Goal: Complete application form

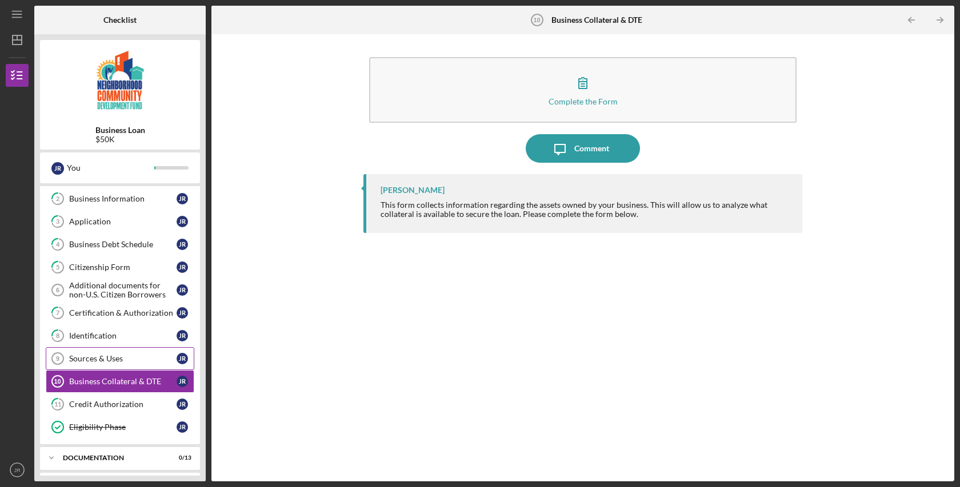
scroll to position [71, 0]
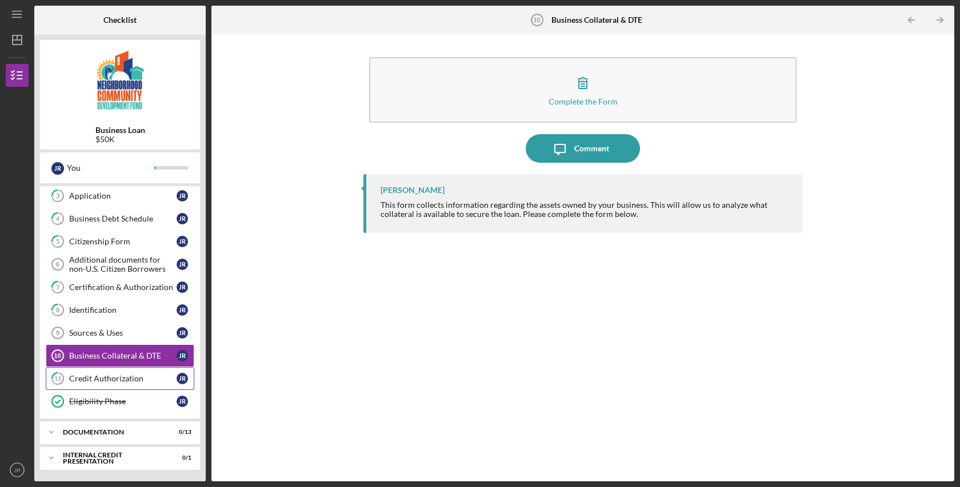
click at [115, 379] on div "Credit Authorization" at bounding box center [122, 378] width 107 height 9
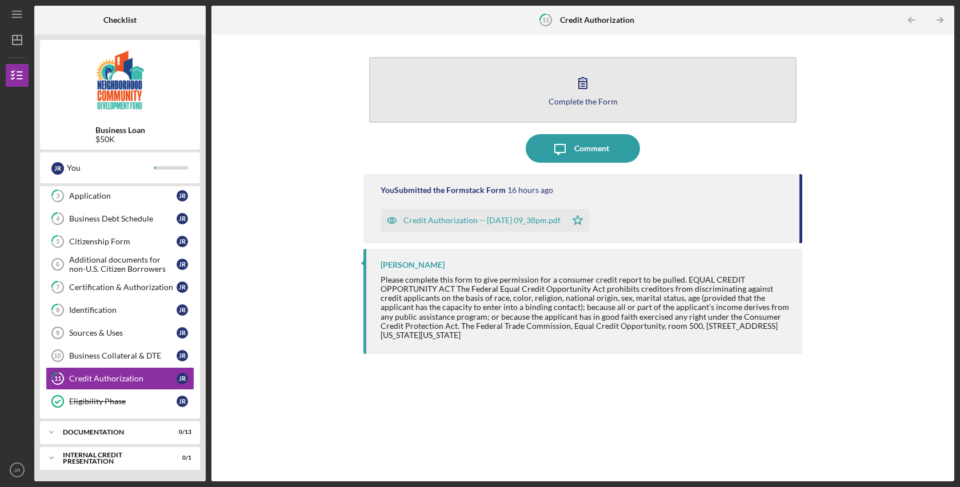
click at [575, 86] on icon "button" at bounding box center [583, 83] width 29 height 29
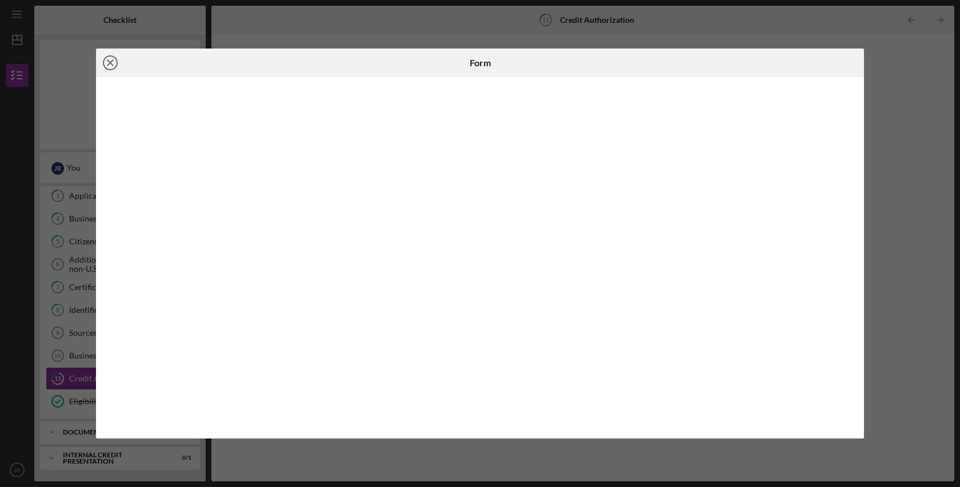
click at [109, 61] on line at bounding box center [110, 63] width 6 height 6
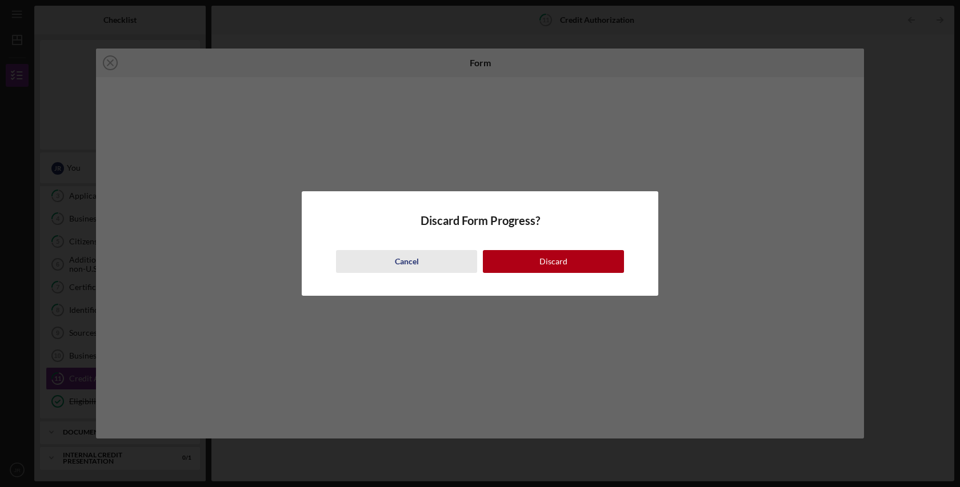
click at [387, 263] on button "Cancel" at bounding box center [406, 261] width 141 height 23
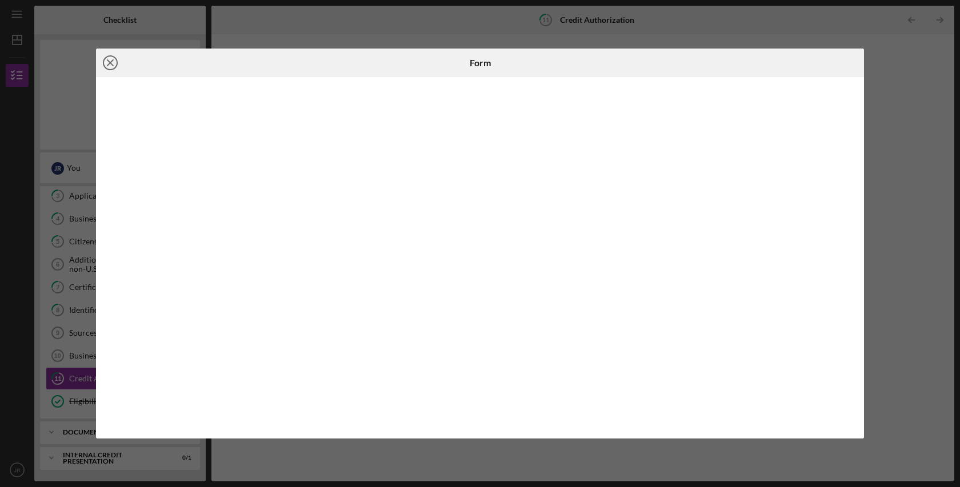
click at [109, 64] on line at bounding box center [110, 63] width 6 height 6
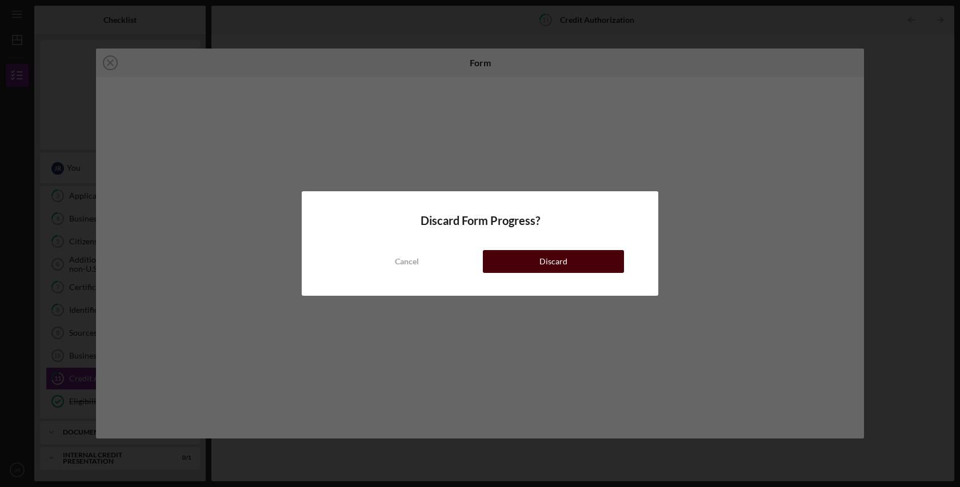
click at [564, 257] on div "Discard" at bounding box center [553, 261] width 28 height 23
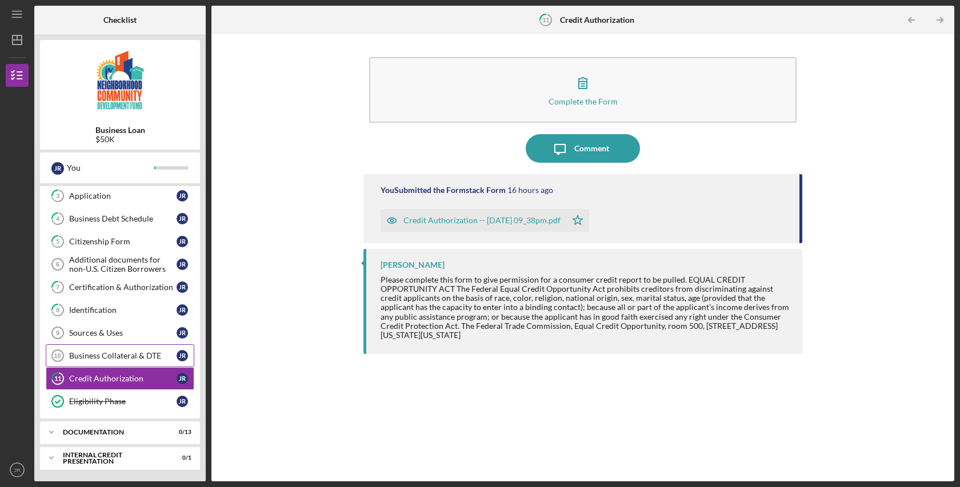
click at [117, 358] on div "Business Collateral & DTE" at bounding box center [122, 355] width 107 height 9
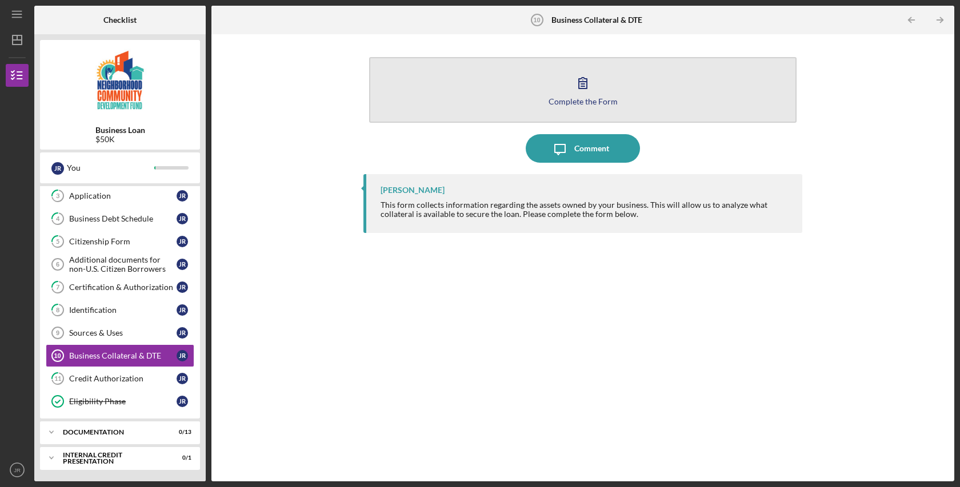
click at [575, 92] on icon "button" at bounding box center [583, 83] width 29 height 29
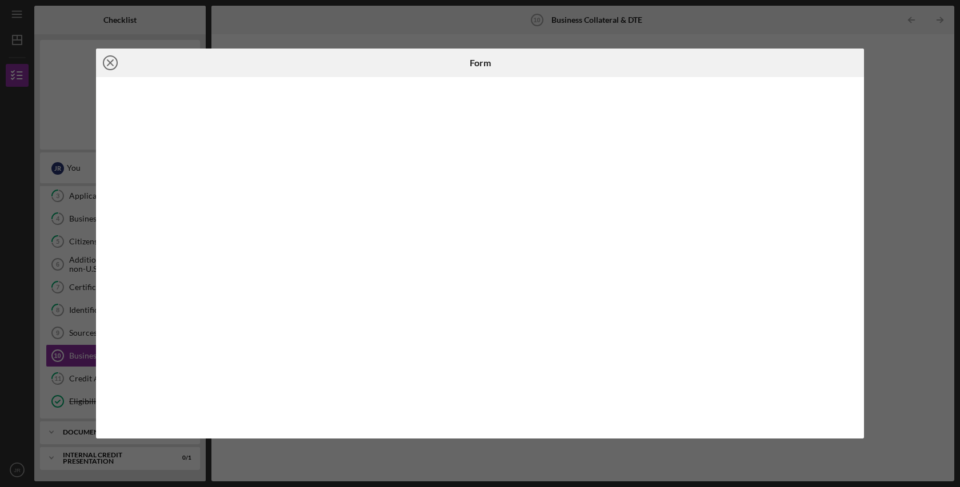
click at [111, 65] on line at bounding box center [110, 63] width 6 height 6
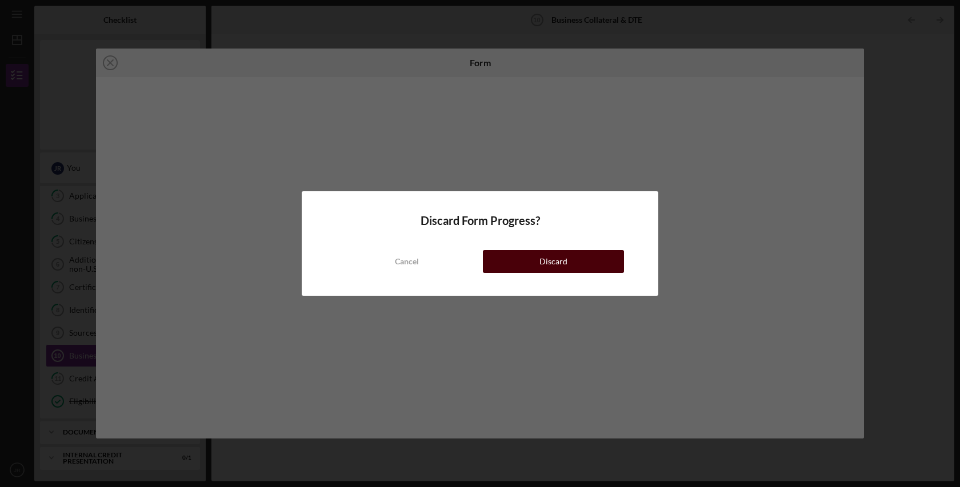
click at [526, 270] on button "Discard" at bounding box center [553, 261] width 141 height 23
